Goal: Check status

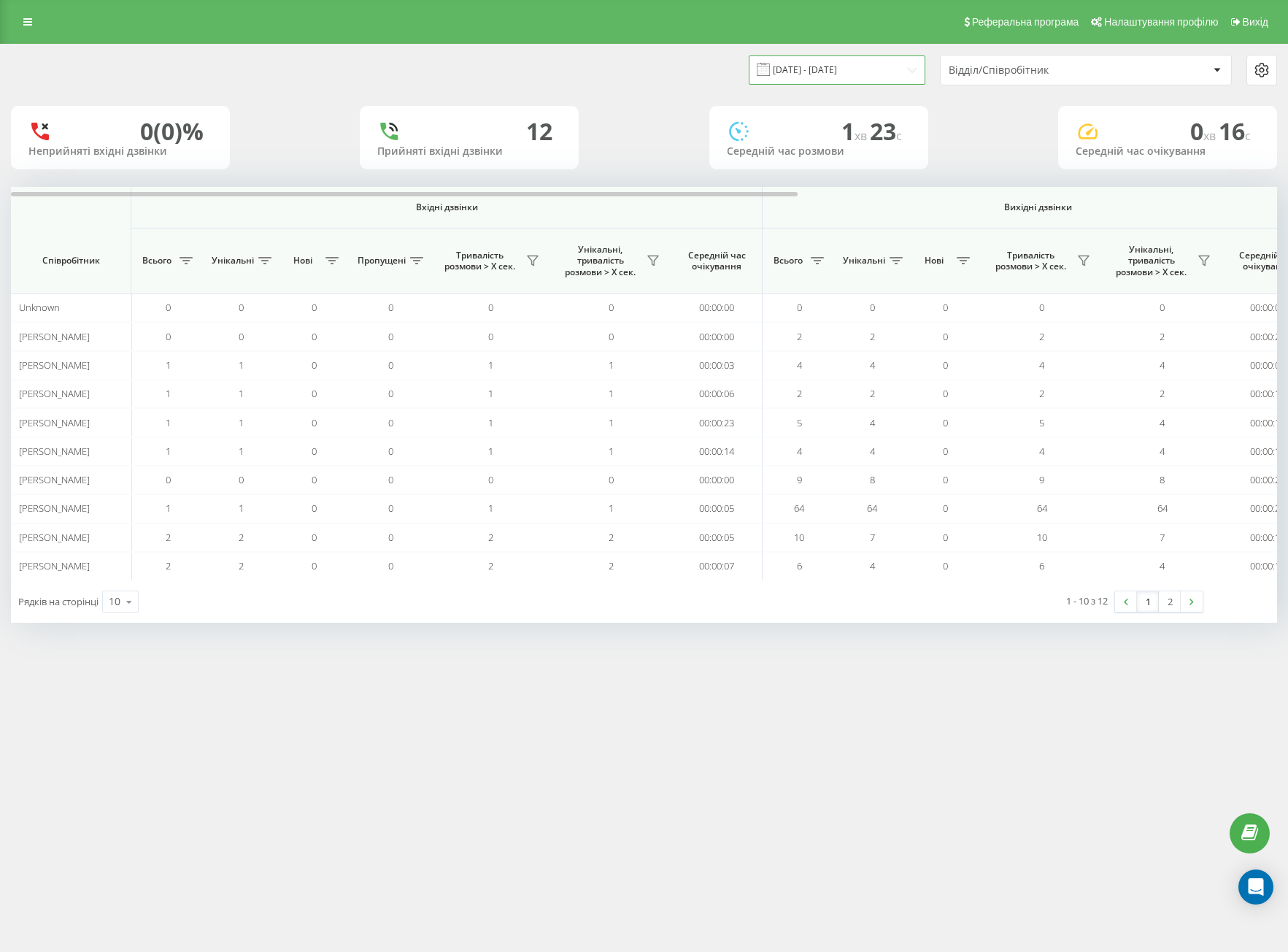
click at [859, 69] on input "[DATE] - [DATE]" at bounding box center [837, 69] width 176 height 29
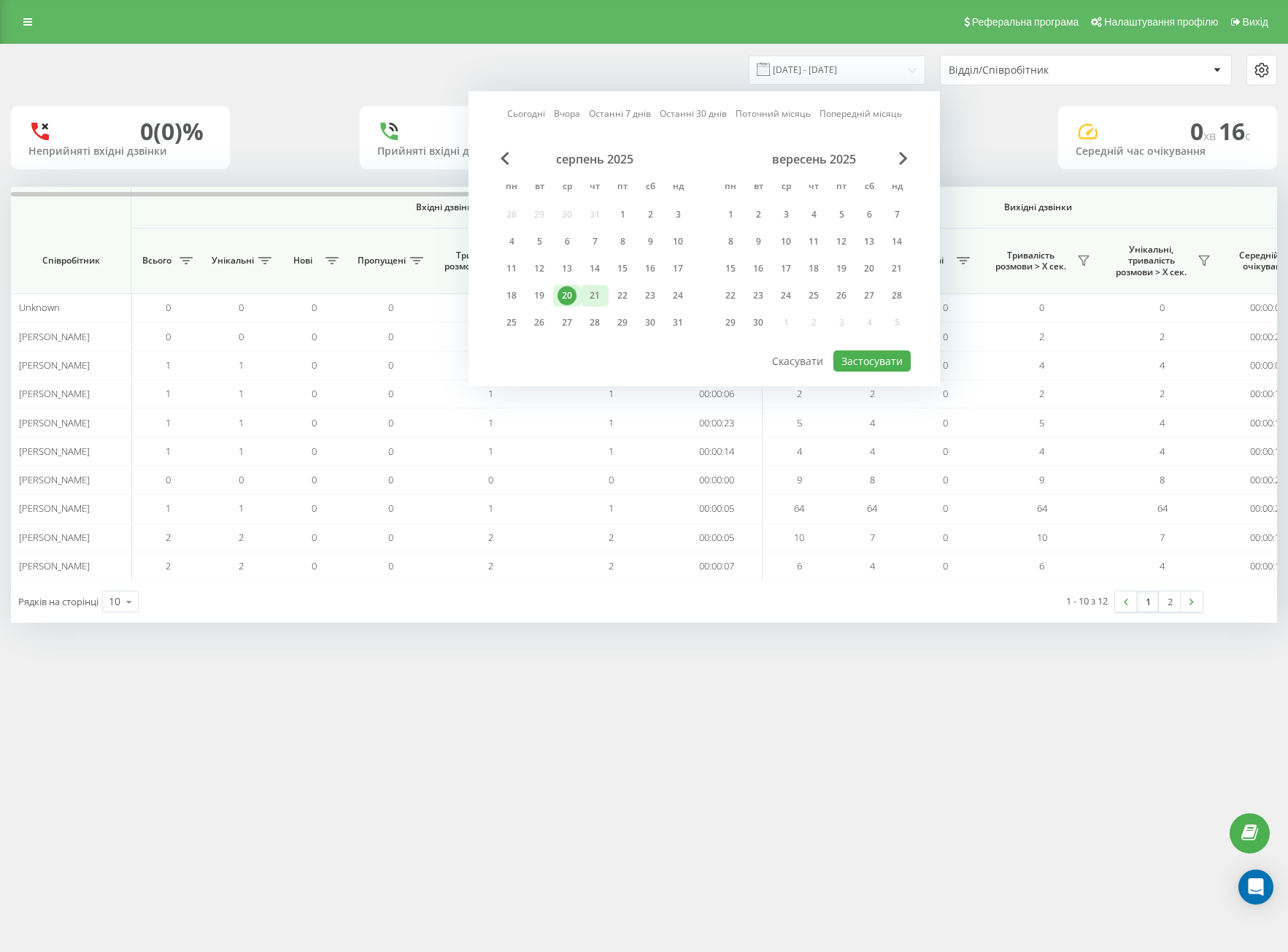
click at [586, 293] on div "21" at bounding box center [595, 295] width 19 height 19
click at [560, 298] on div "20" at bounding box center [567, 295] width 19 height 19
click at [923, 358] on div "Сьогодні Вчора Останні 7 днів Останні 30 днів Поточний місяць Попередній місяць…" at bounding box center [704, 239] width 472 height 295
click at [900, 354] on button "Застосувати" at bounding box center [872, 361] width 78 height 21
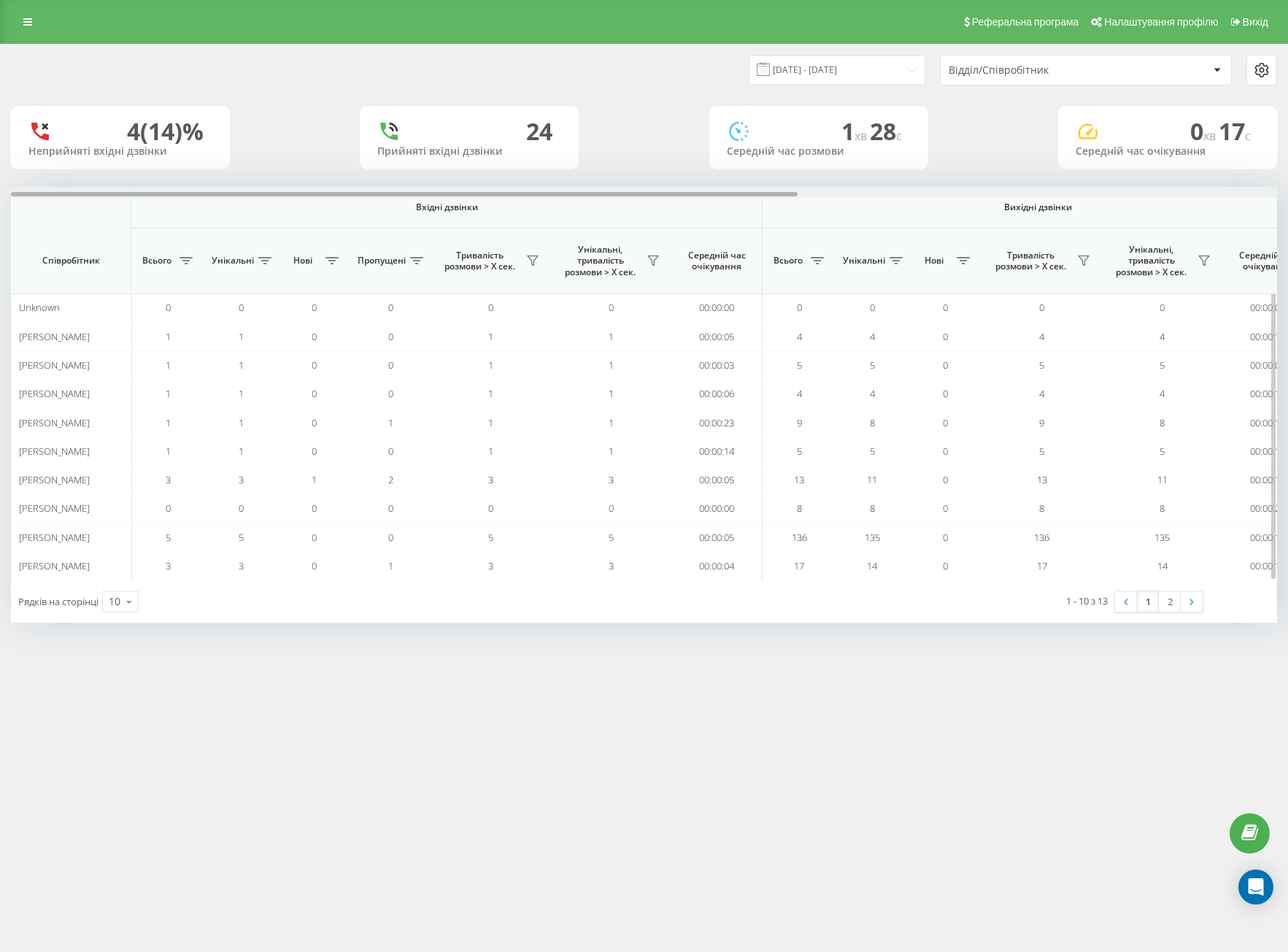
scroll to position [0, 770]
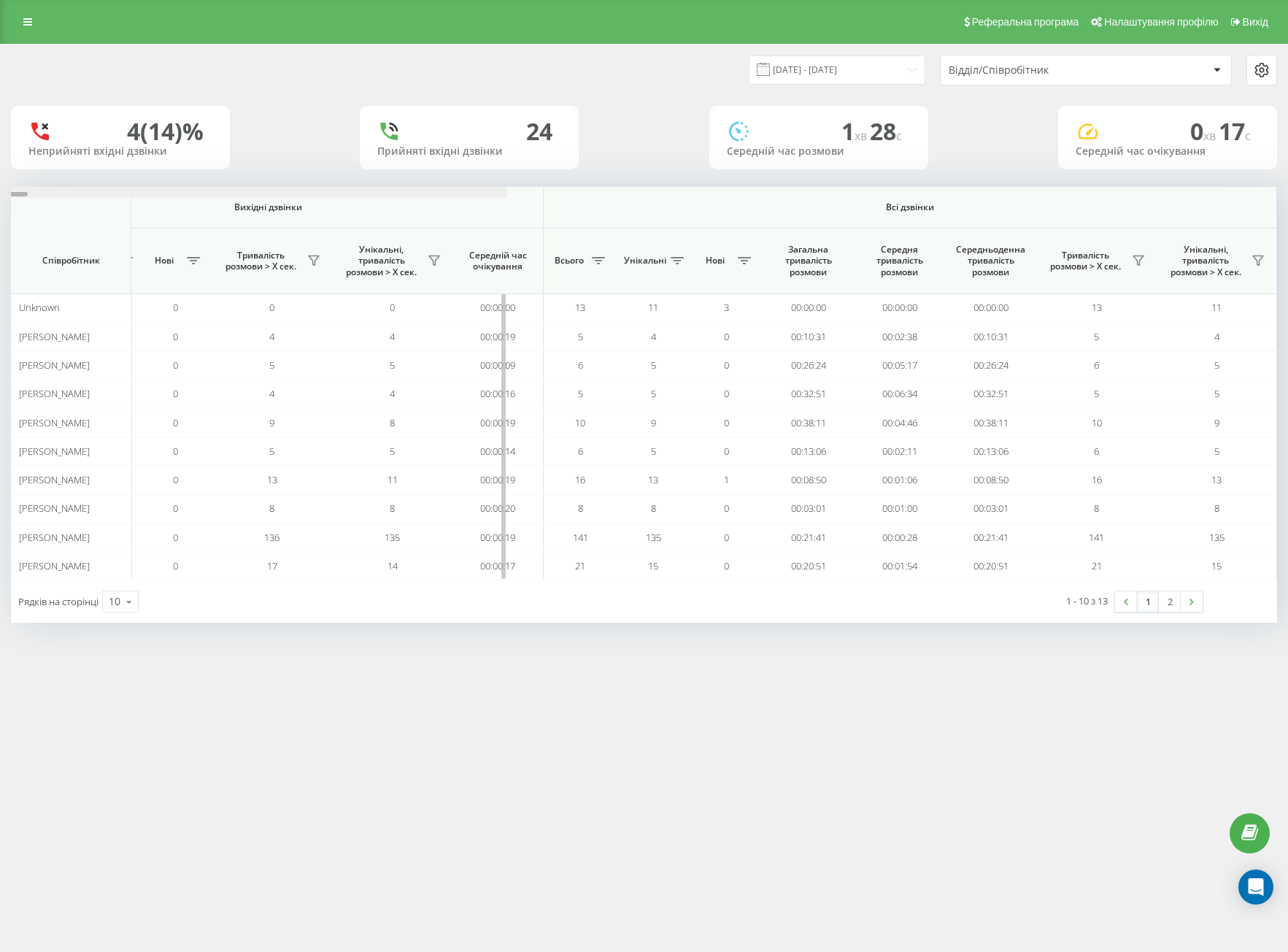
drag, startPoint x: 564, startPoint y: 194, endPoint x: 1117, endPoint y: 199, distance: 553.0
click at [1164, 601] on link "2" at bounding box center [1170, 602] width 22 height 20
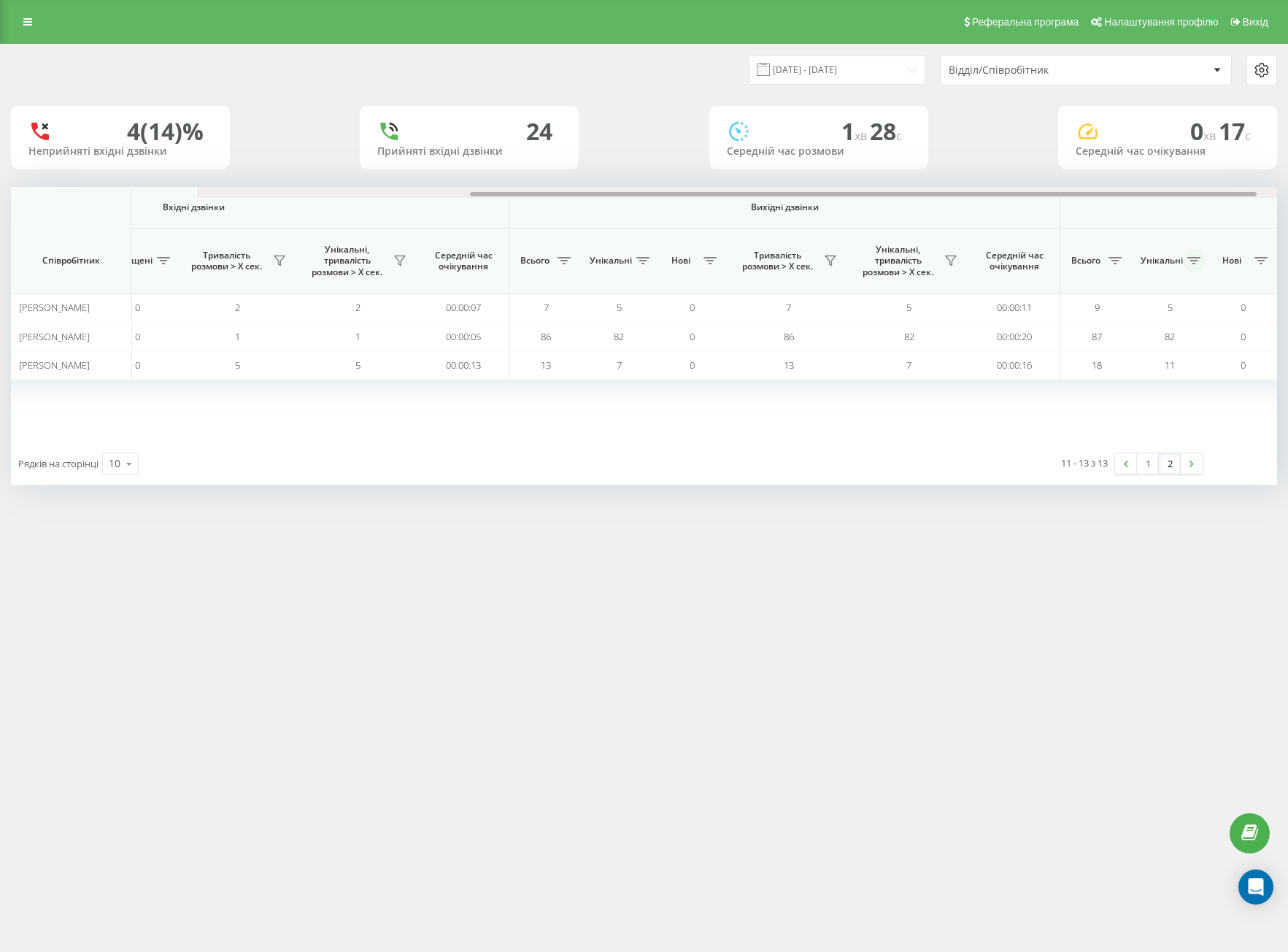
drag, startPoint x: 508, startPoint y: 192, endPoint x: 880, endPoint y: 258, distance: 377.8
click at [864, 209] on div "Вхідні дзвінки Вихідні дзвінки Всі дзвінки Співробітник Всього Унікальні Нові П…" at bounding box center [644, 315] width 1266 height 256
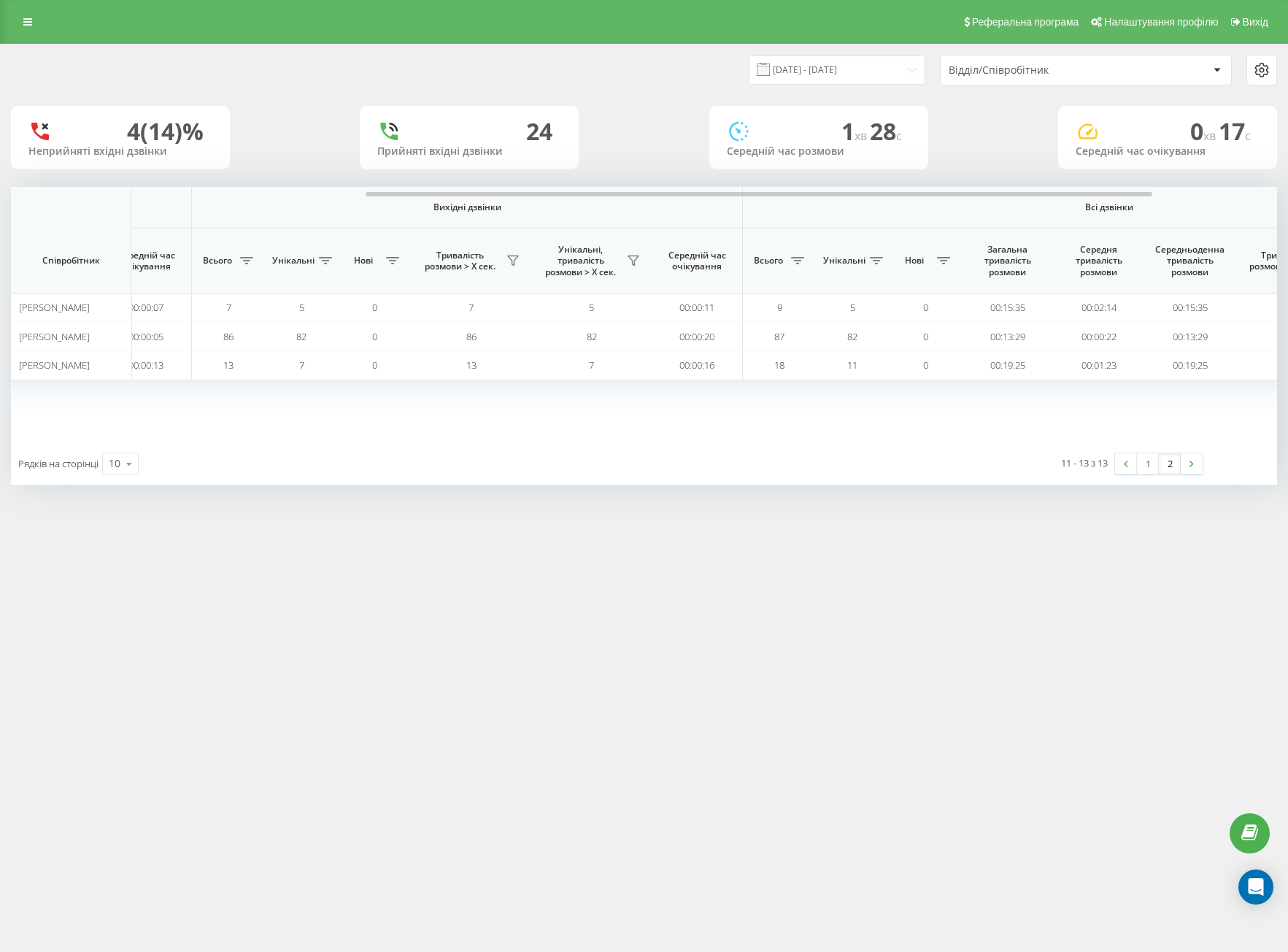
drag, startPoint x: 552, startPoint y: 758, endPoint x: 479, endPoint y: 759, distance: 73.0
click at [529, 760] on div "Реферальна програма Налаштування профілю Вихід [DATE] - [DATE] Відділ/Співробіт…" at bounding box center [644, 476] width 1288 height 952
click at [179, 906] on div "Реферальна програма Налаштування профілю Вихід [DATE] - [DATE] Відділ/Співробіт…" at bounding box center [644, 476] width 1288 height 952
